Goal: Task Accomplishment & Management: Use online tool/utility

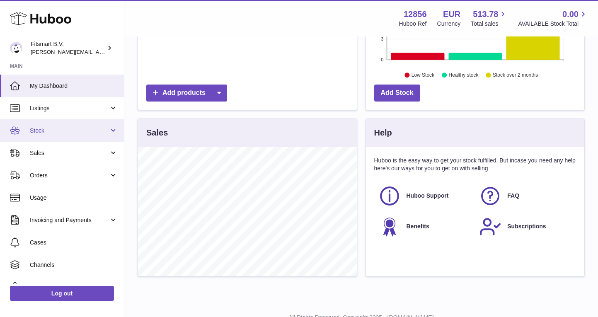
scroll to position [129, 219]
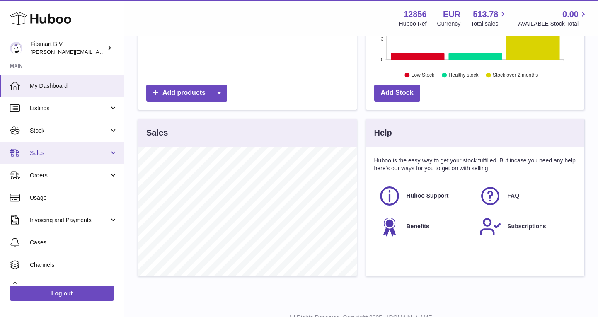
click at [47, 153] on span "Sales" at bounding box center [69, 153] width 79 height 8
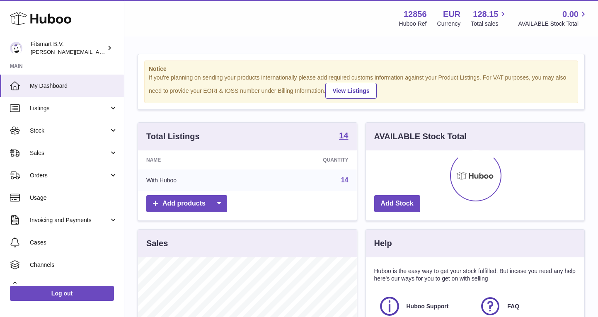
scroll to position [129, 219]
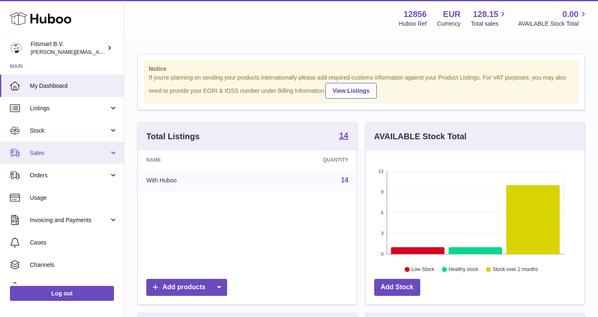
click at [72, 158] on link "Sales" at bounding box center [62, 153] width 124 height 22
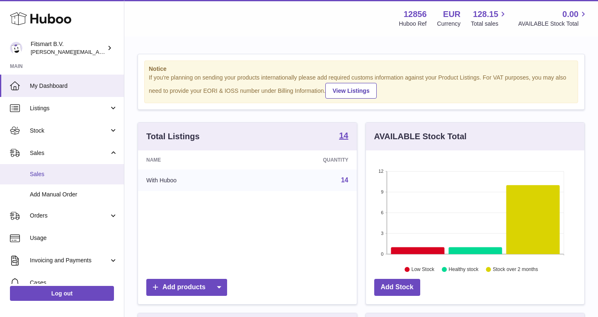
click at [69, 175] on span "Sales" at bounding box center [74, 174] width 88 height 8
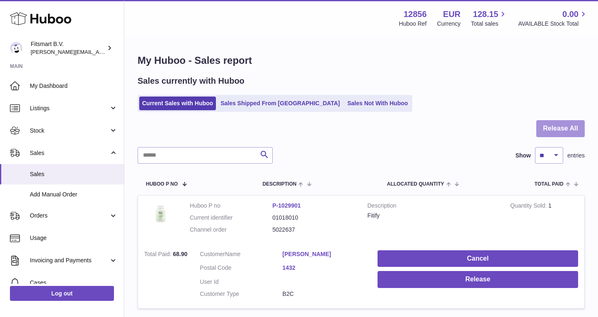
click at [548, 122] on button "Release All" at bounding box center [561, 128] width 49 height 17
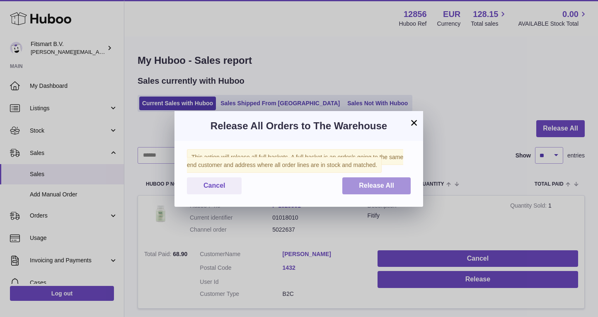
click at [379, 188] on span "Release All" at bounding box center [376, 185] width 35 height 7
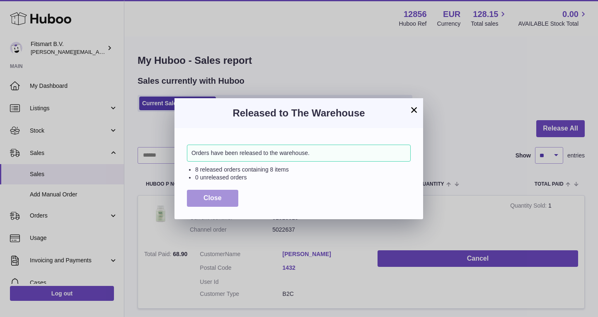
click at [209, 205] on button "Close" at bounding box center [212, 198] width 51 height 17
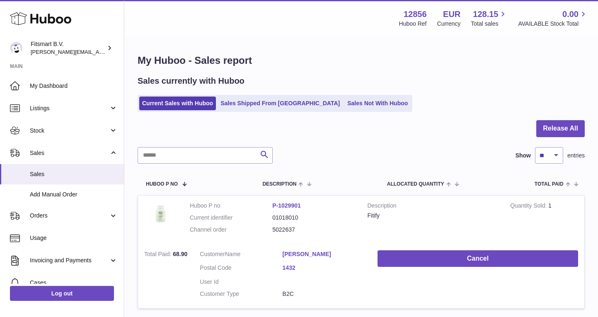
click at [462, 95] on div "Sales currently with Huboo Current Sales with Huboo Sales Shipped From [GEOGRAP…" at bounding box center [361, 93] width 447 height 36
